Goal: Register for event/course

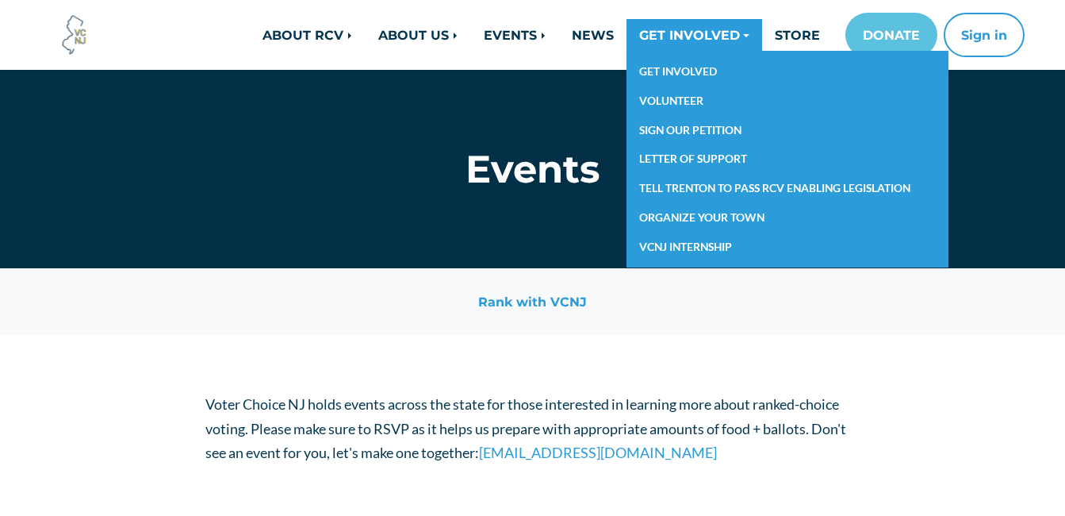
click at [648, 29] on link "GET INVOLVED" at bounding box center [695, 35] width 136 height 32
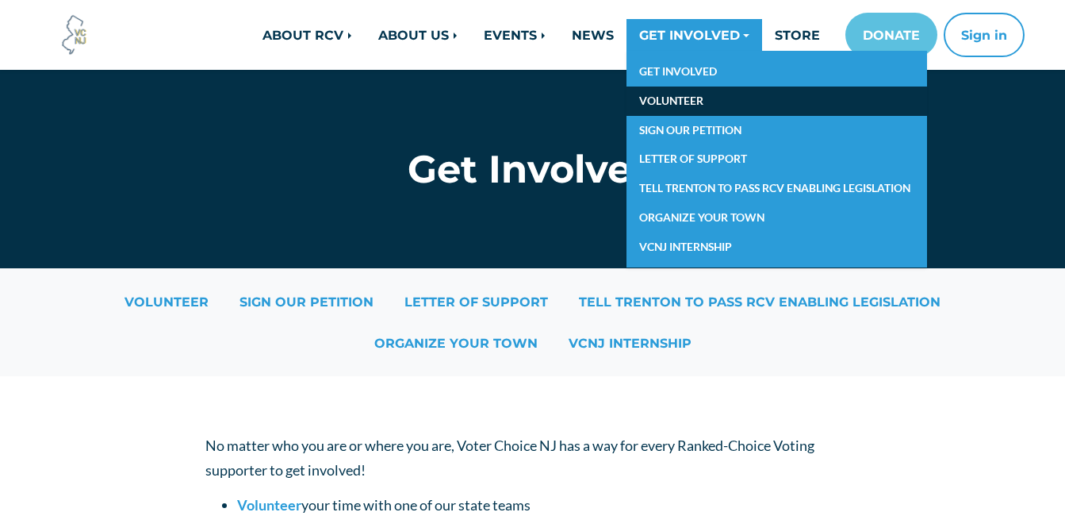
click at [662, 97] on link "VOLUNTEER" at bounding box center [777, 100] width 301 height 29
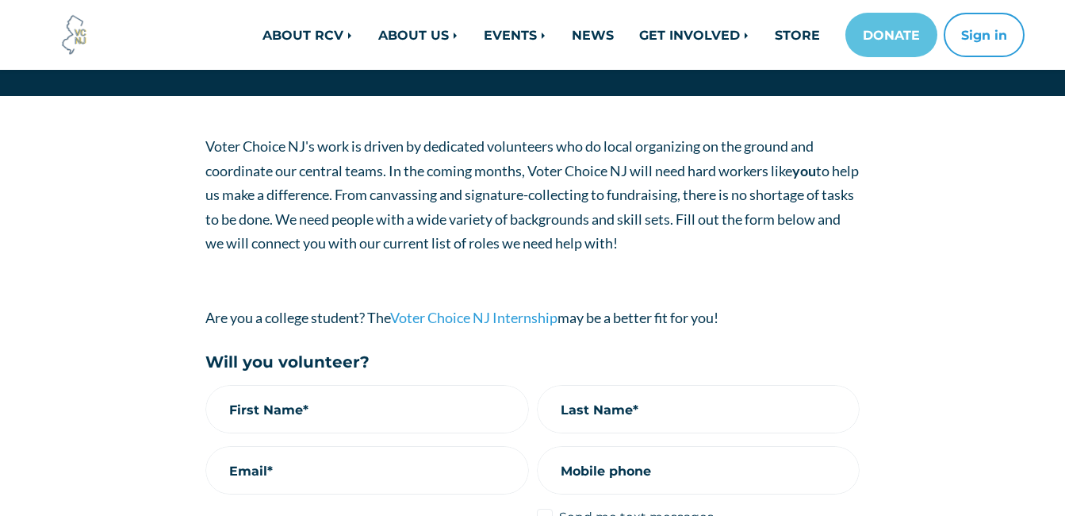
scroll to position [171, 0]
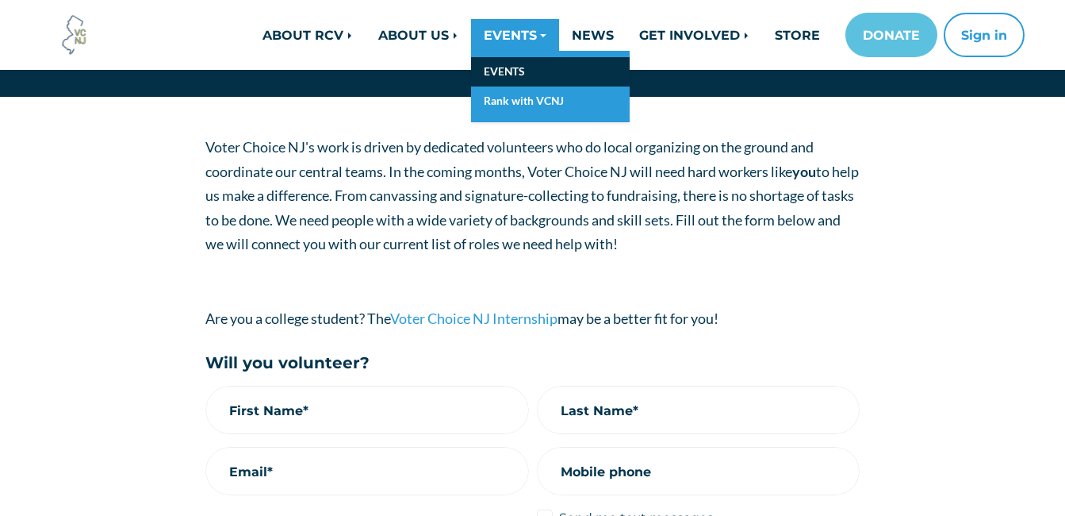
click at [506, 76] on link "EVENTS" at bounding box center [550, 71] width 159 height 29
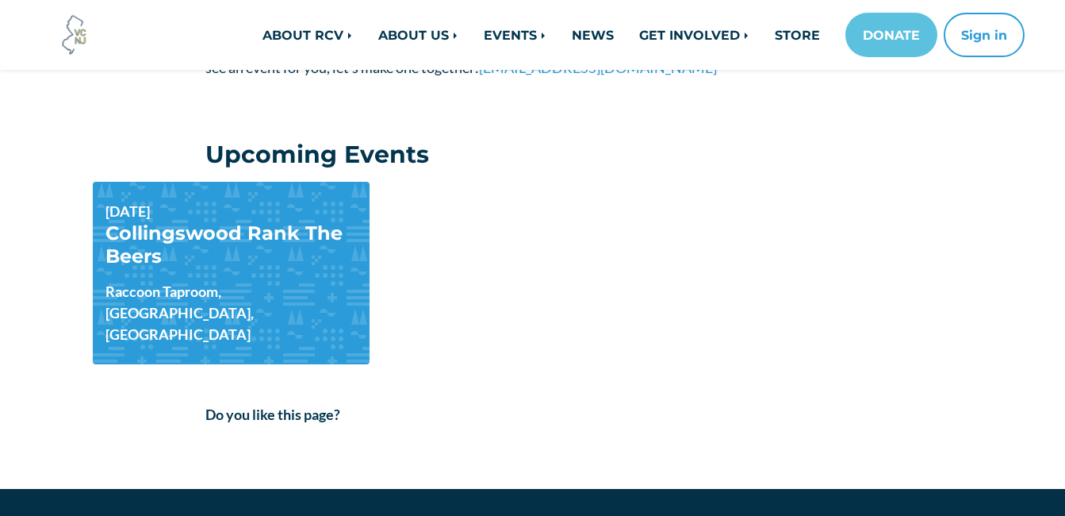
scroll to position [386, 0]
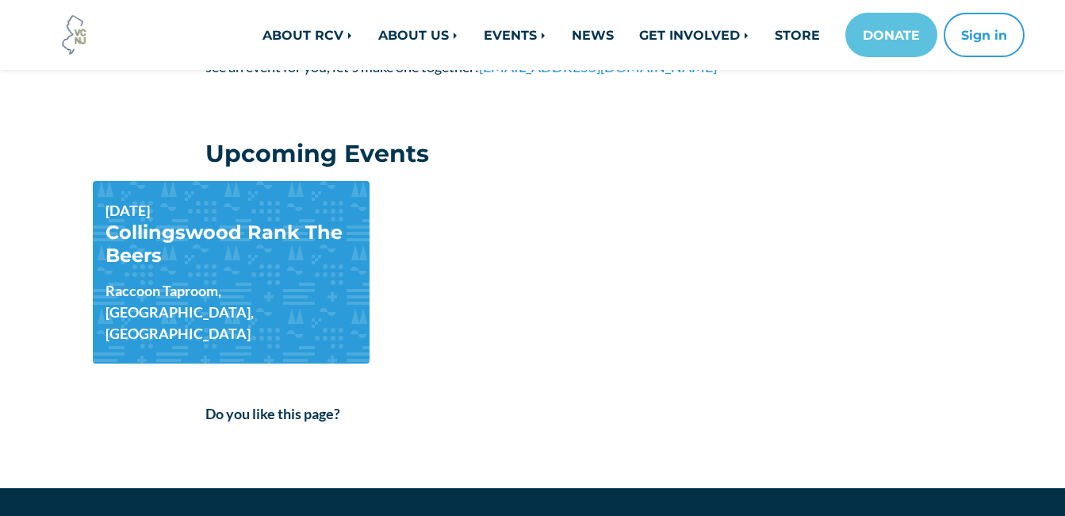
click at [270, 263] on h4 "Collingswood Rank The Beers" at bounding box center [232, 243] width 252 height 45
click at [269, 228] on link "Collingswood Rank The Beers" at bounding box center [224, 244] width 237 height 46
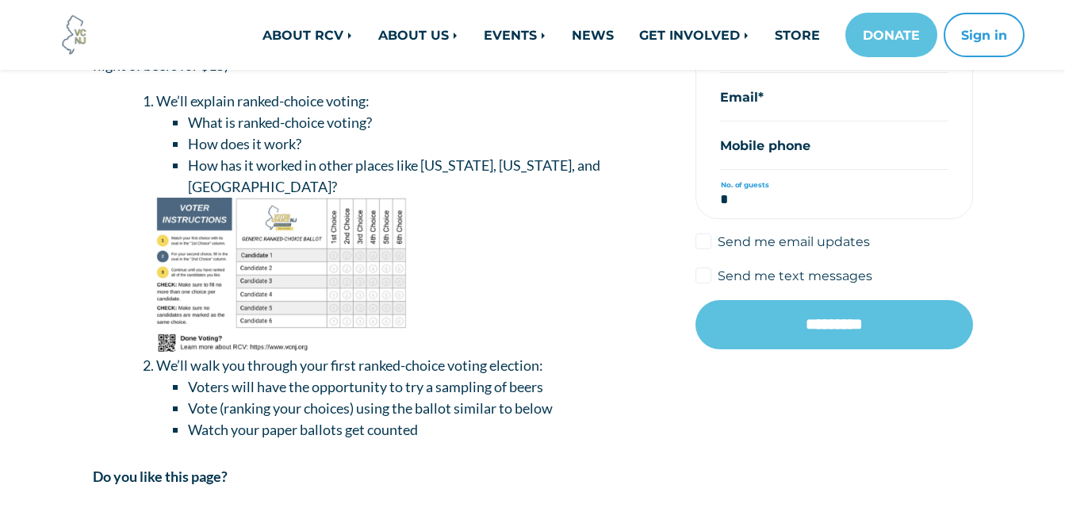
scroll to position [500, 0]
